Goal: Check status

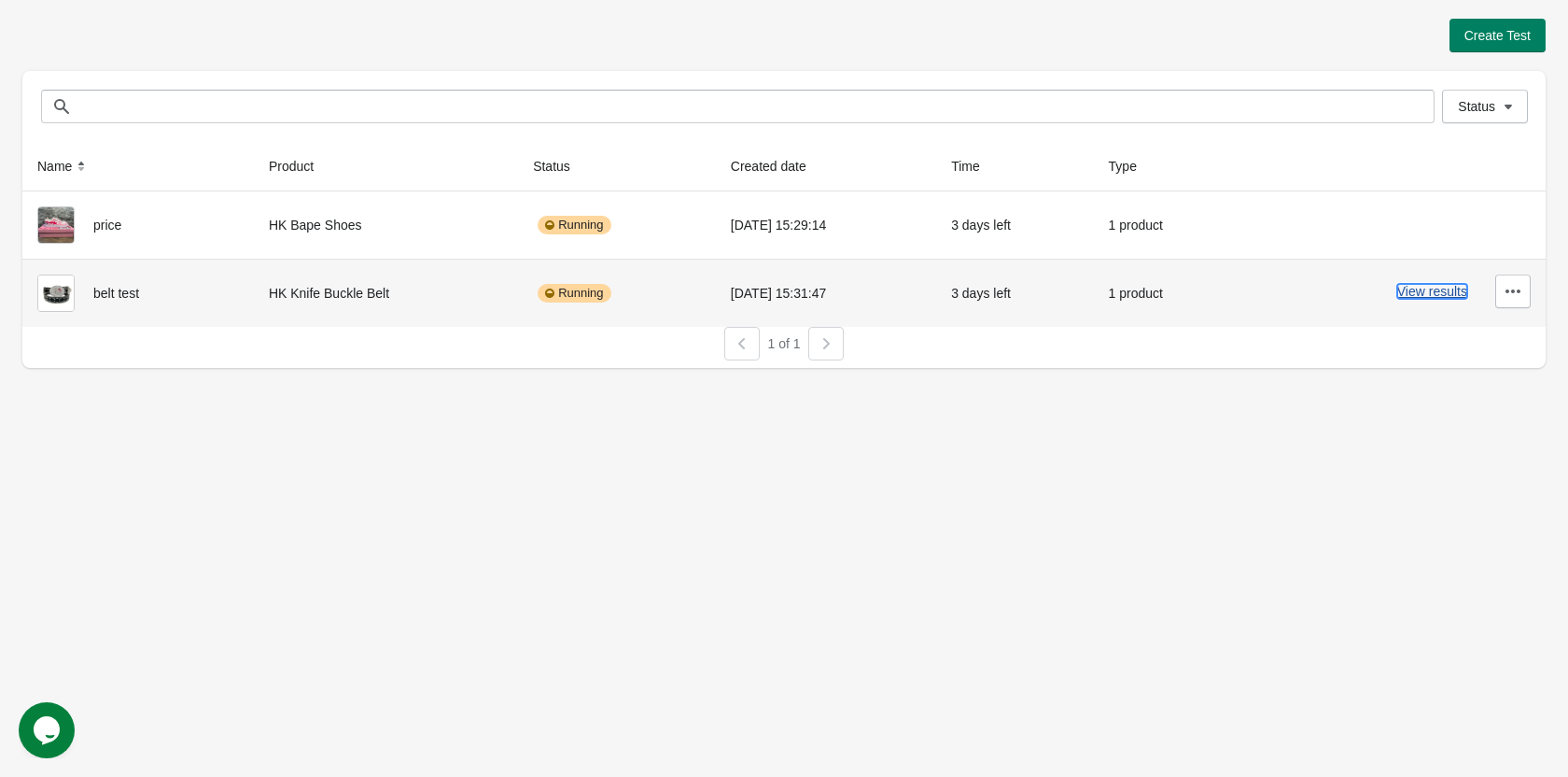
click at [1428, 290] on button "View results" at bounding box center [1431, 291] width 70 height 15
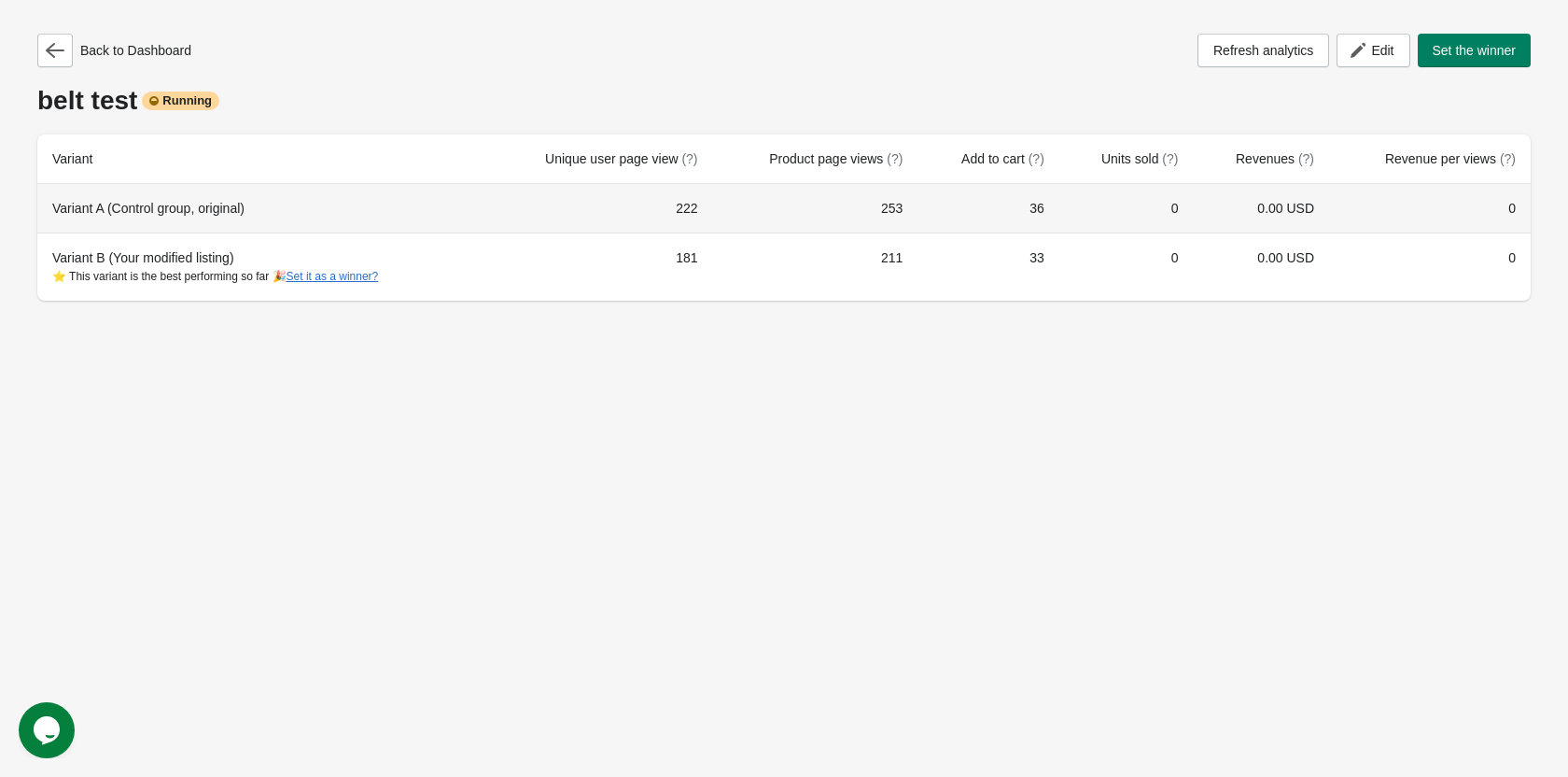
click at [180, 215] on div "Variant A (Control group, original)" at bounding box center [260, 208] width 416 height 19
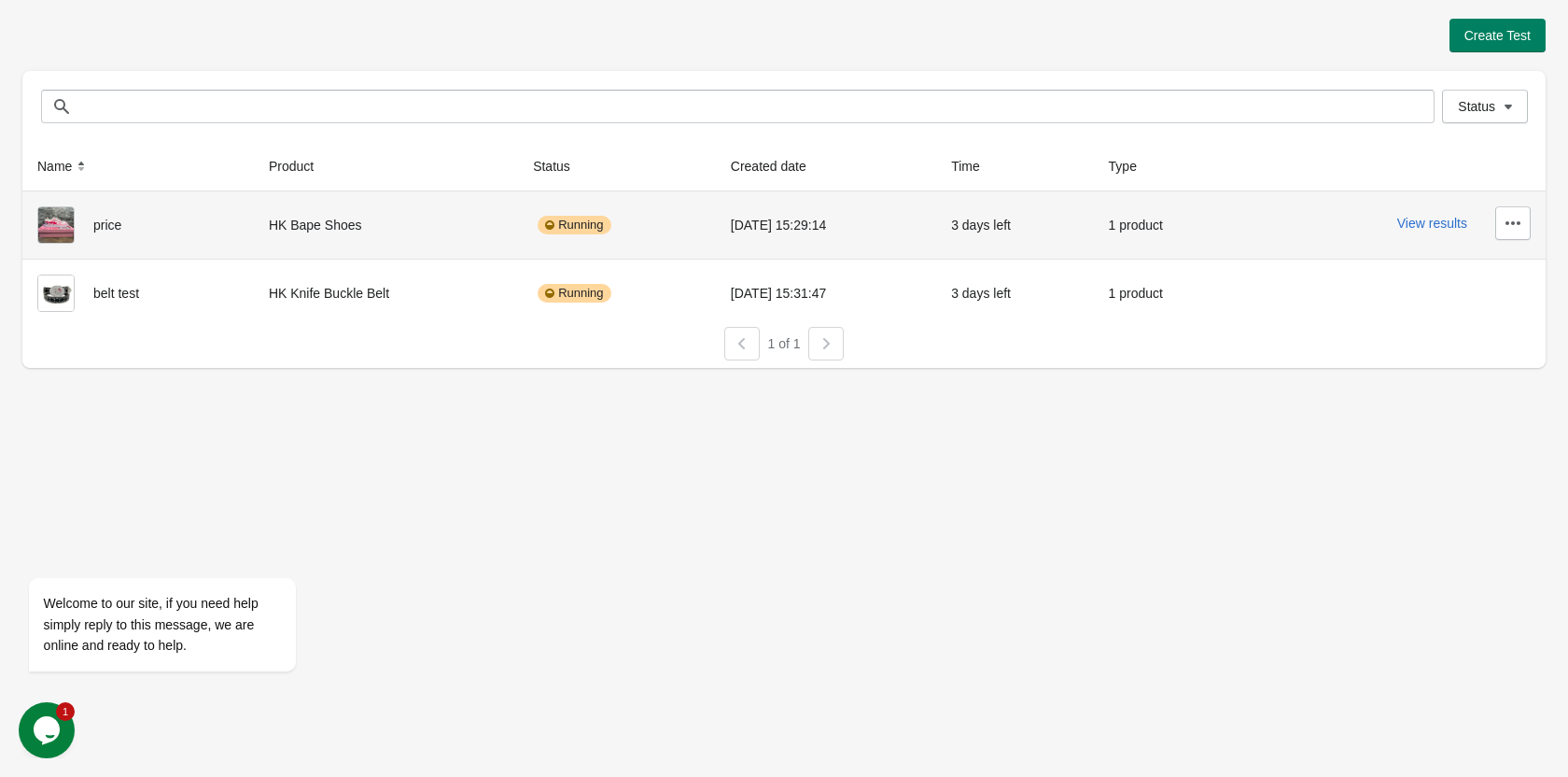
click at [173, 230] on div "price" at bounding box center [138, 225] width 202 height 38
click at [1415, 221] on button "View results" at bounding box center [1431, 223] width 70 height 15
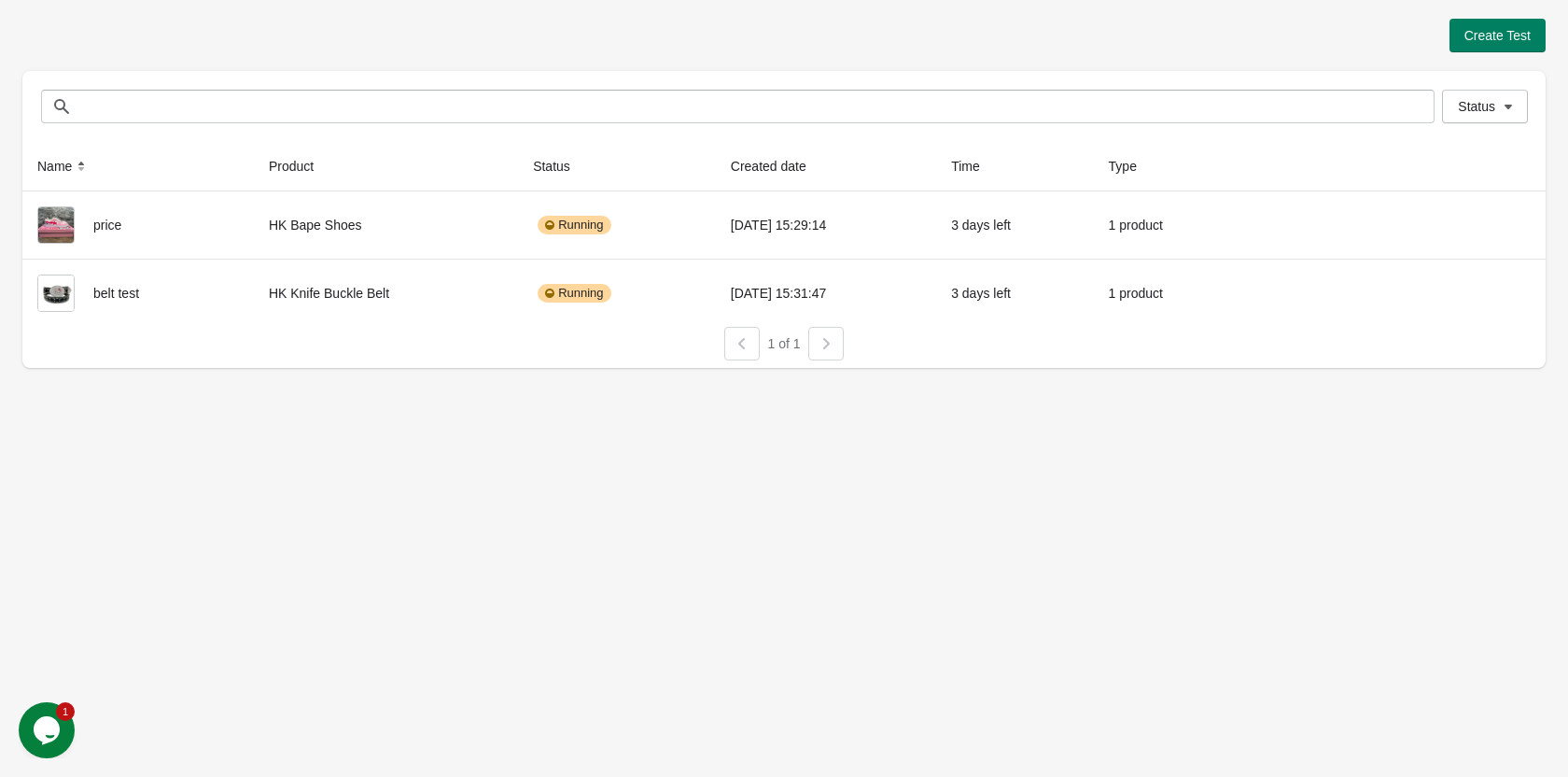
click at [33, 721] on icon "Opens Chat This icon Opens the chat window." at bounding box center [46, 730] width 30 height 30
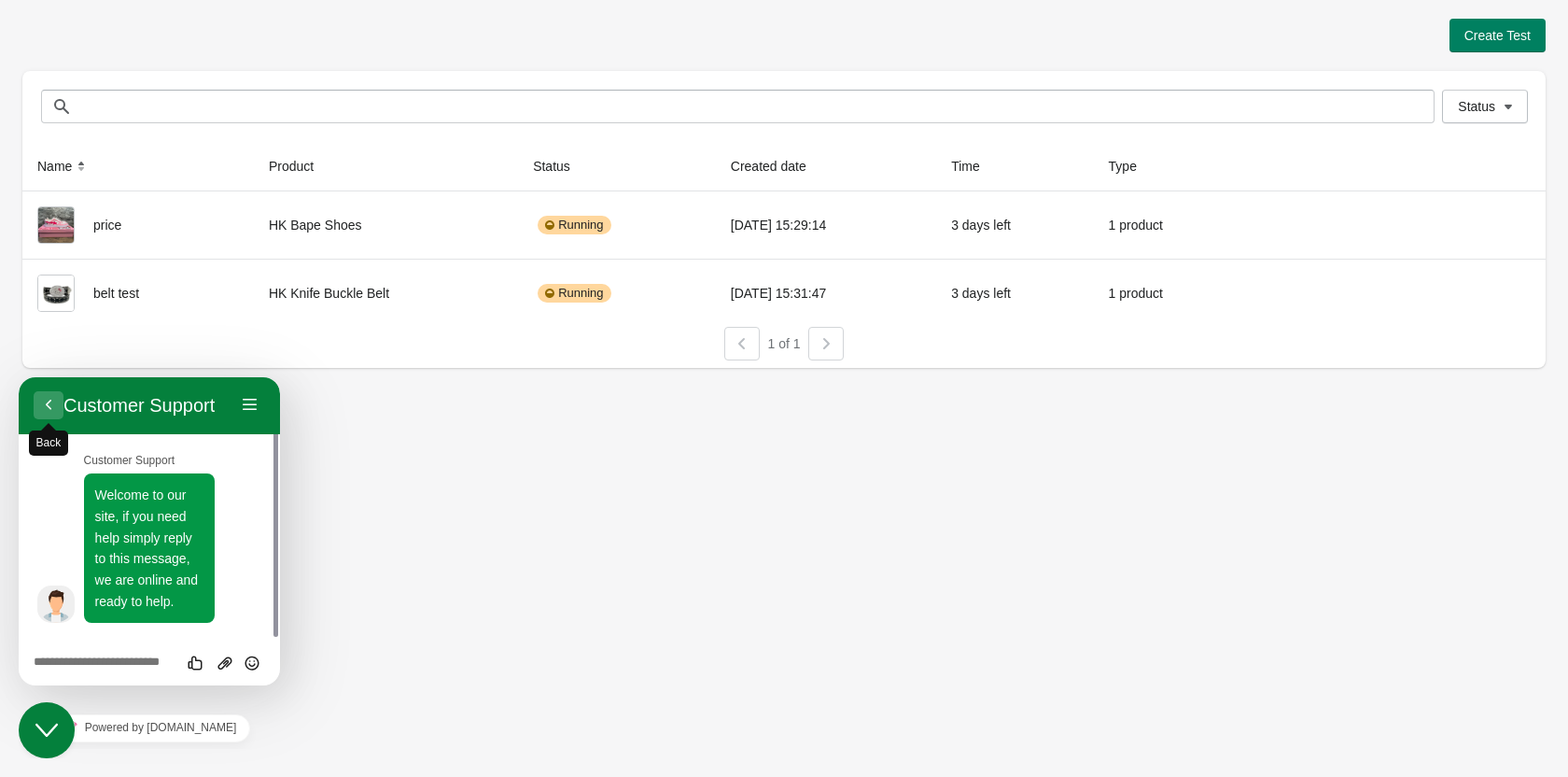
click at [41, 398] on button "Back" at bounding box center [48, 405] width 30 height 28
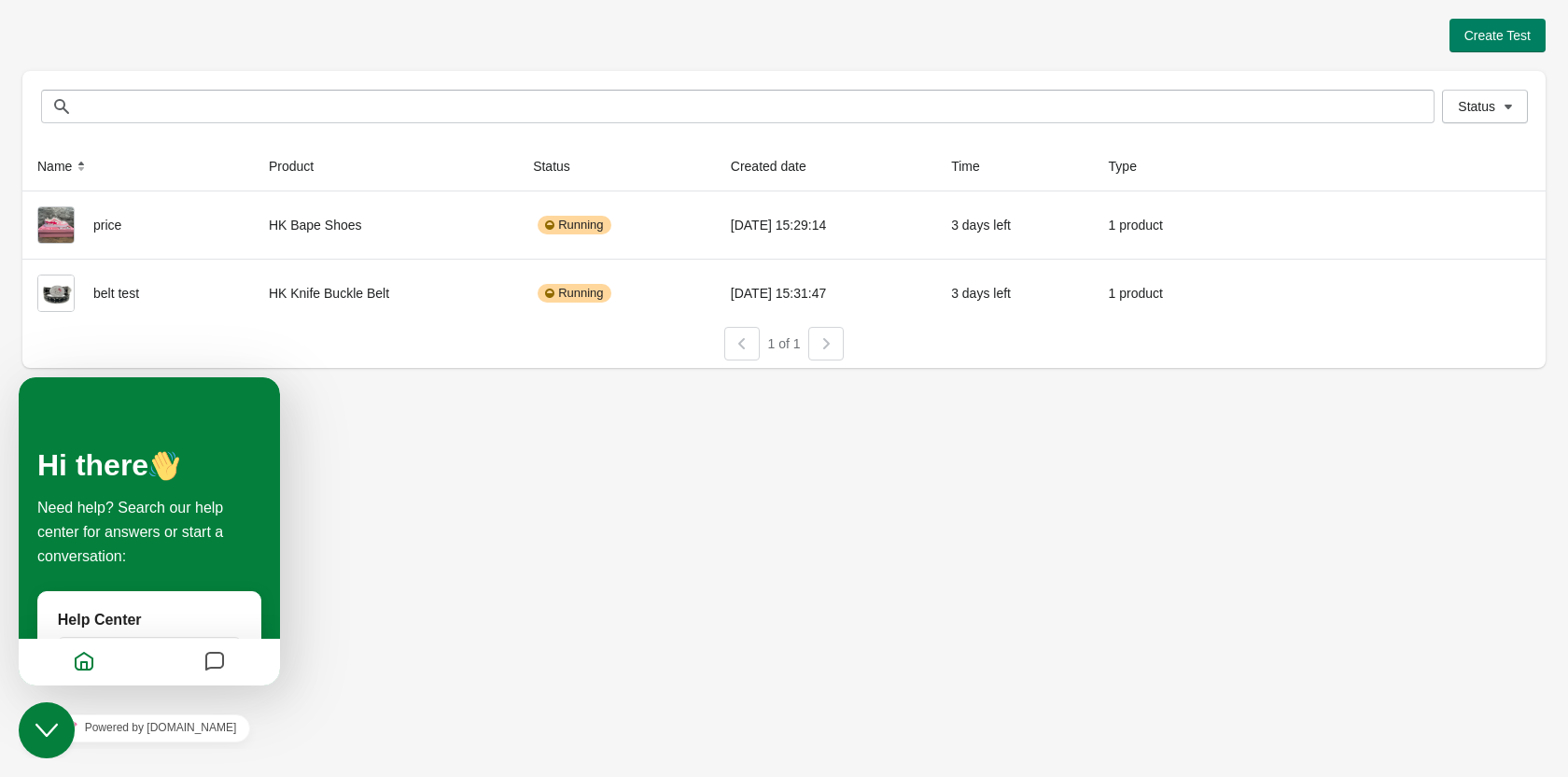
click at [60, 742] on button "Close Chat This icon closes the chat window." at bounding box center [46, 729] width 56 height 56
